Goal: Communication & Community: Answer question/provide support

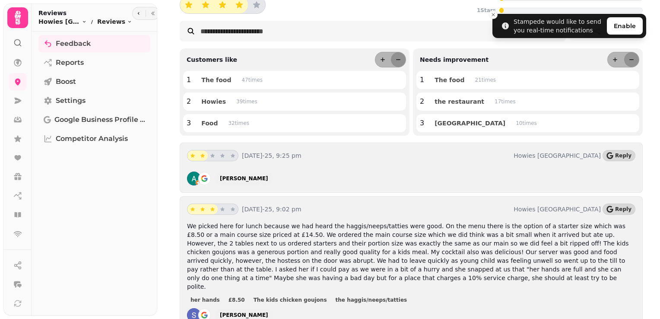
scroll to position [61, 0]
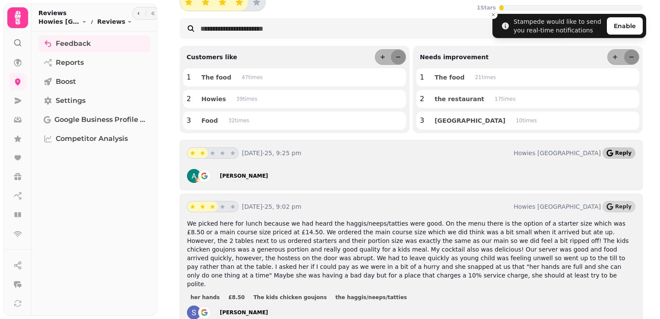
click at [609, 154] on icon "button" at bounding box center [610, 153] width 6 height 7
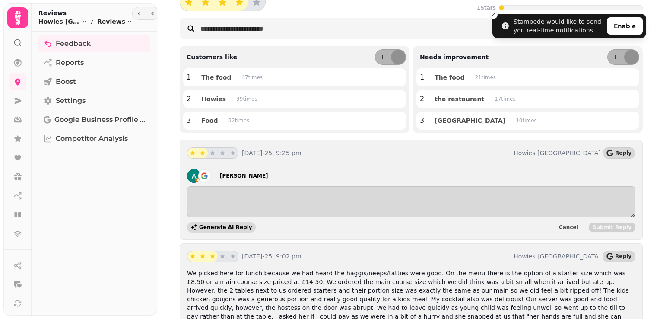
click at [236, 227] on span "Generate AI Reply" at bounding box center [225, 227] width 53 height 5
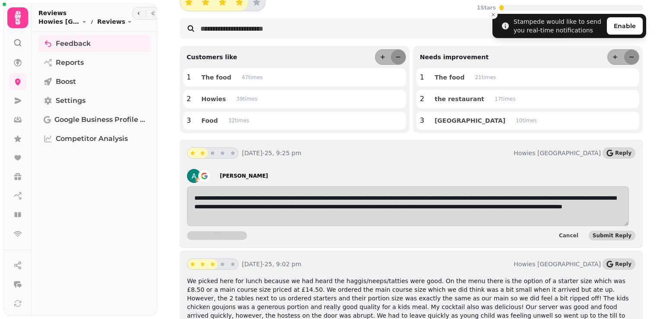
type textarea "**********"
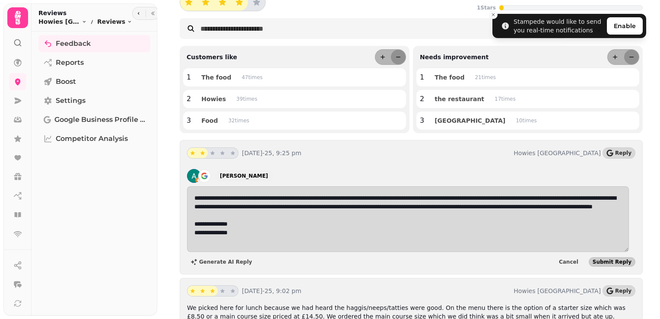
click at [610, 259] on span "Submit Reply" at bounding box center [612, 261] width 39 height 5
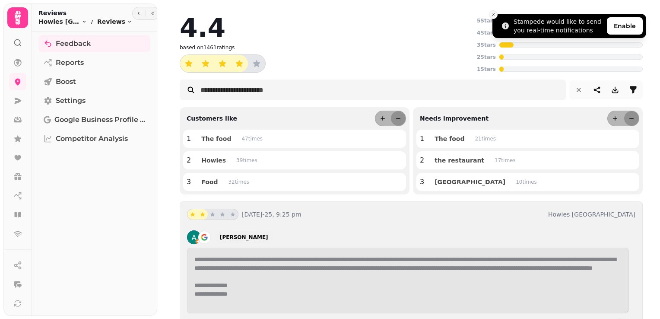
click at [493, 15] on line "Close toast" at bounding box center [493, 14] width 3 height 3
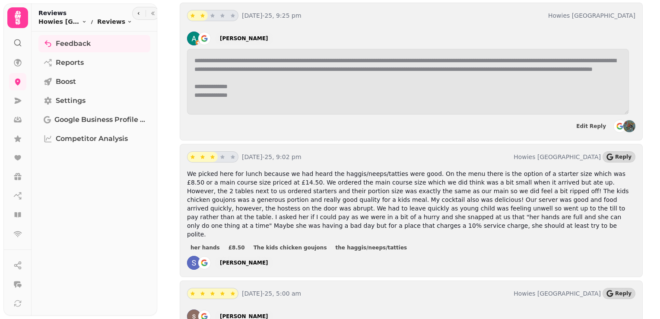
scroll to position [199, 0]
